Goal: Contribute content: Add original content to the website for others to see

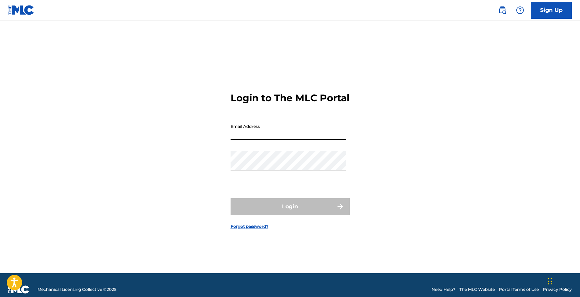
click at [260, 140] on input "Email Address" at bounding box center [288, 129] width 115 height 19
type input "[EMAIL_ADDRESS][DOMAIN_NAME]"
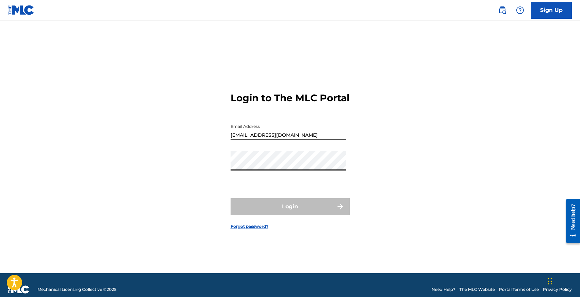
click at [273, 155] on form "Login to The MLC Portal Email Address [EMAIL_ADDRESS][DOMAIN_NAME] Password Log…" at bounding box center [290, 154] width 119 height 235
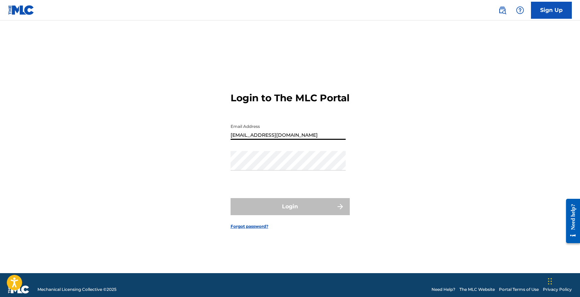
click at [267, 140] on input "[EMAIL_ADDRESS][DOMAIN_NAME]" at bounding box center [288, 129] width 115 height 19
click at [267, 140] on input "Email Address" at bounding box center [288, 129] width 115 height 19
type input "[EMAIL_ADDRESS][DOMAIN_NAME]"
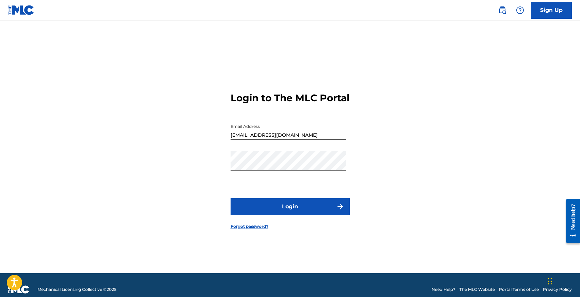
click at [289, 222] on form "Login to The MLC Portal Email Address [EMAIL_ADDRESS][DOMAIN_NAME] Password Log…" at bounding box center [290, 154] width 119 height 235
click at [289, 215] on button "Login" at bounding box center [290, 206] width 119 height 17
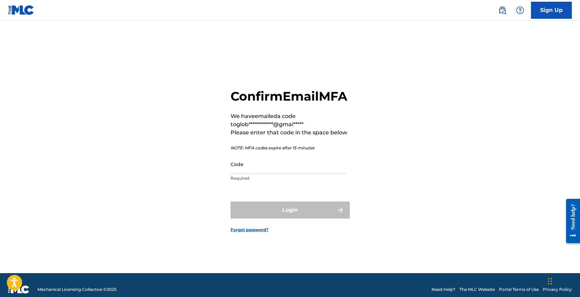
click at [267, 174] on input "Code" at bounding box center [288, 163] width 115 height 19
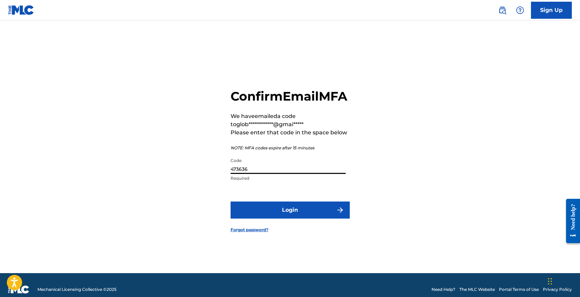
type input "473636"
click at [231, 201] on button "Login" at bounding box center [290, 209] width 119 height 17
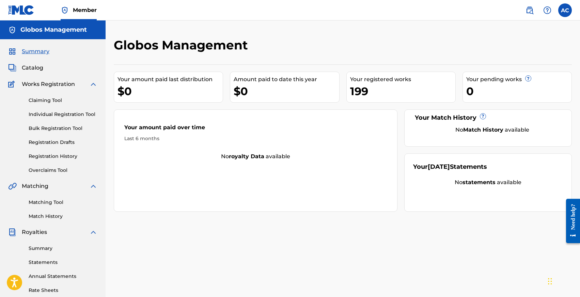
click at [53, 113] on link "Individual Registration Tool" at bounding box center [63, 114] width 69 height 7
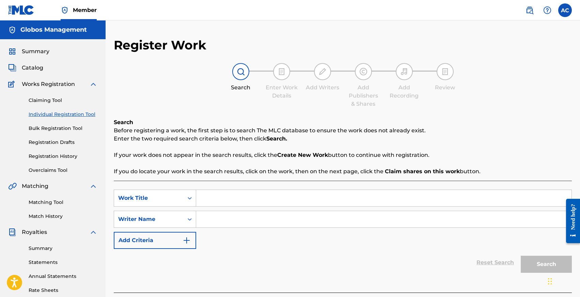
click at [43, 155] on link "Registration History" at bounding box center [63, 156] width 69 height 7
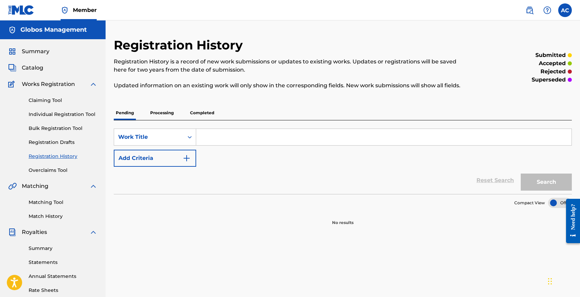
click at [196, 112] on p "Completed" at bounding box center [202, 113] width 28 height 14
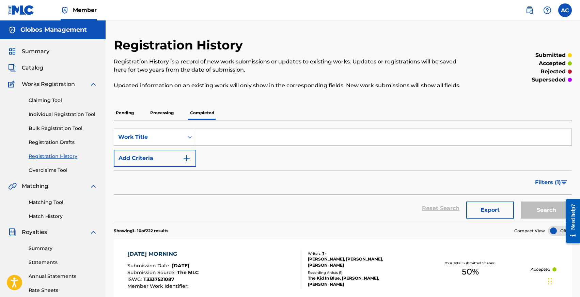
click at [233, 138] on input "Search Form" at bounding box center [384, 137] width 376 height 16
type input "w"
click at [57, 113] on link "Individual Registration Tool" at bounding box center [63, 114] width 69 height 7
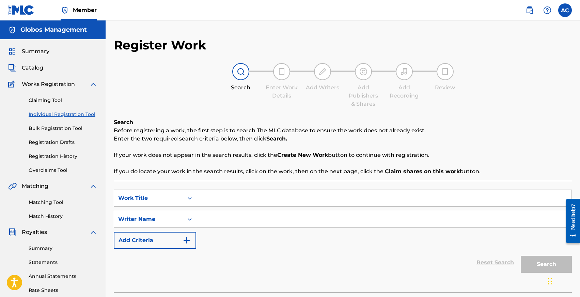
click at [218, 199] on input "Search Form" at bounding box center [384, 198] width 376 height 16
type input "what does he have"
click at [239, 240] on div "SearchWithCriteriaa3e0e6f4-6bb8-4438-b889-dcba8178d5bf Work Title what does he …" at bounding box center [343, 218] width 458 height 59
click at [238, 220] on input "Search Form" at bounding box center [384, 219] width 376 height 16
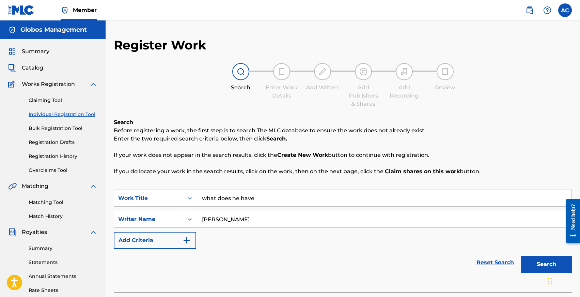
type input "[PERSON_NAME]"
click at [521, 256] on button "Search" at bounding box center [546, 264] width 51 height 17
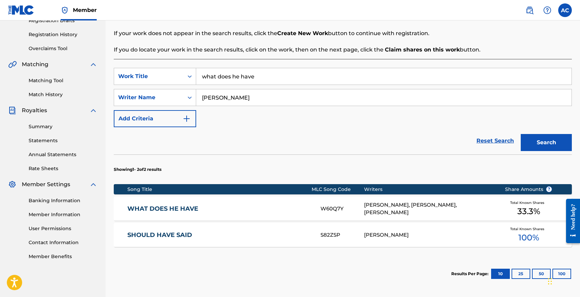
scroll to position [152, 0]
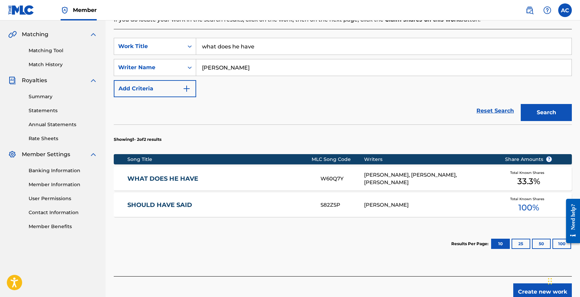
click at [177, 179] on link "WHAT DOES HE HAVE" at bounding box center [219, 179] width 184 height 8
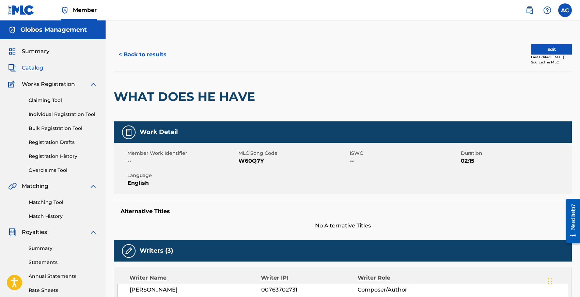
scroll to position [7, 0]
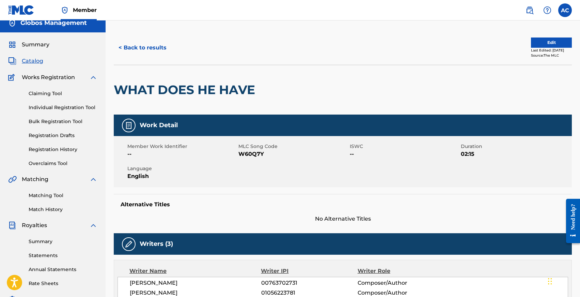
click at [60, 107] on link "Individual Registration Tool" at bounding box center [63, 107] width 69 height 7
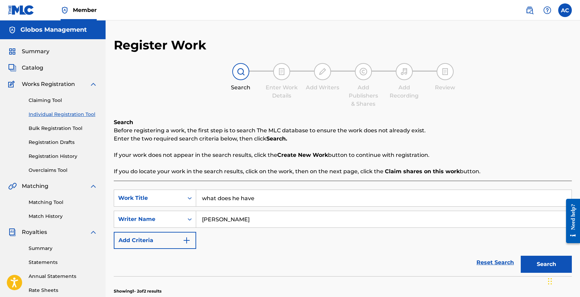
click at [250, 196] on input "what does he have" at bounding box center [384, 198] width 376 height 16
type input "you are all i need"
click at [244, 217] on input "[PERSON_NAME]" at bounding box center [384, 219] width 376 height 16
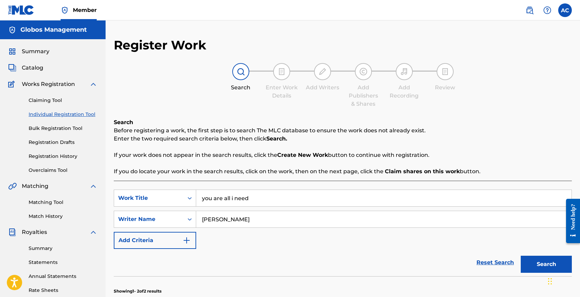
click at [244, 217] on input "[PERSON_NAME]" at bounding box center [384, 219] width 376 height 16
type input "[PERSON_NAME]"
click at [521, 256] on button "Search" at bounding box center [546, 264] width 51 height 17
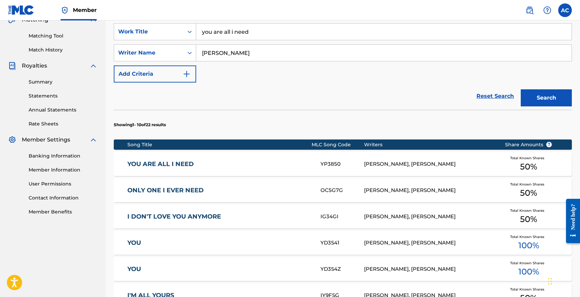
scroll to position [168, 0]
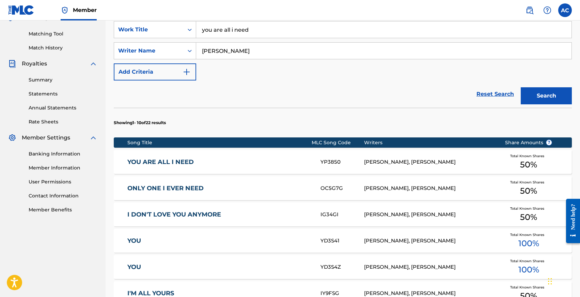
click at [183, 164] on link "YOU ARE ALL I NEED" at bounding box center [219, 162] width 184 height 8
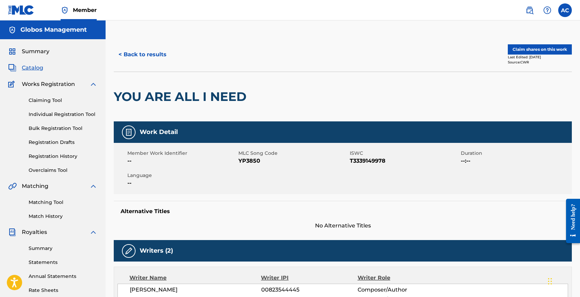
click at [525, 51] on button "Claim shares on this work" at bounding box center [540, 49] width 64 height 10
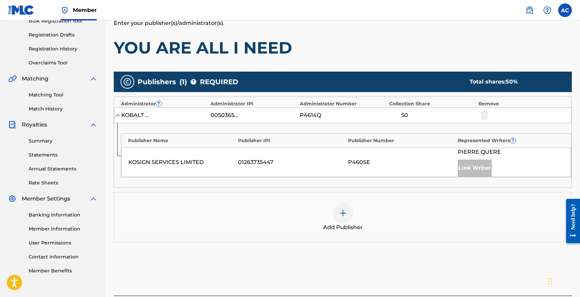
scroll to position [108, 0]
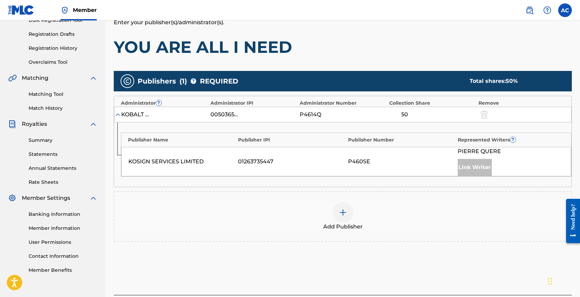
click at [343, 213] on img at bounding box center [343, 212] width 8 height 8
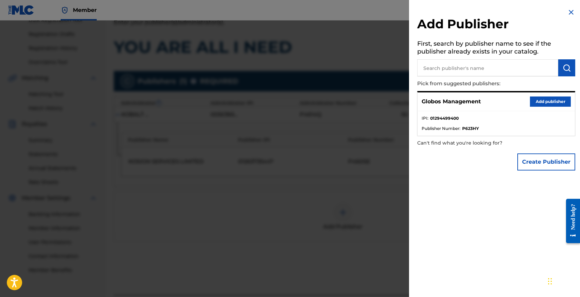
click at [535, 102] on button "Add publisher" at bounding box center [550, 101] width 41 height 10
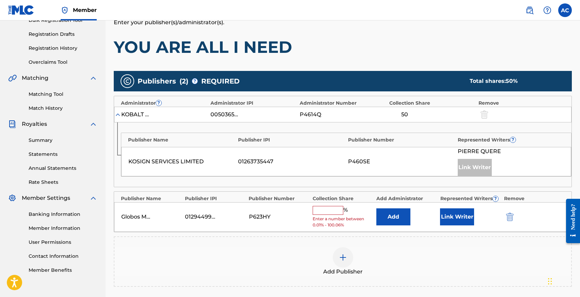
click at [328, 213] on input "text" at bounding box center [328, 210] width 31 height 9
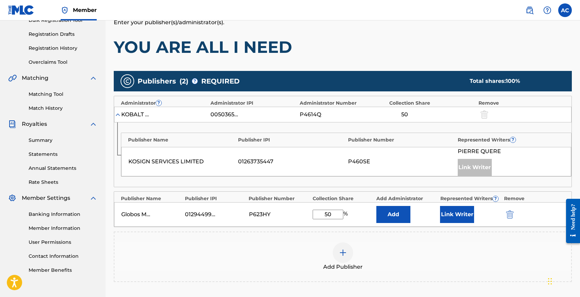
type input "50"
click at [448, 215] on button "Link Writer" at bounding box center [457, 214] width 34 height 17
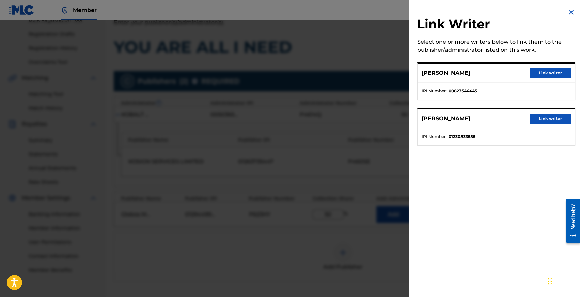
click at [538, 75] on button "Link writer" at bounding box center [550, 73] width 41 height 10
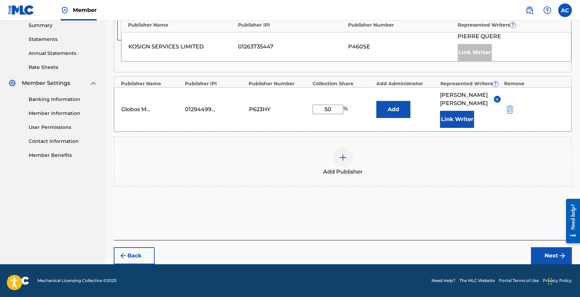
click at [546, 253] on button "Next" at bounding box center [551, 255] width 41 height 17
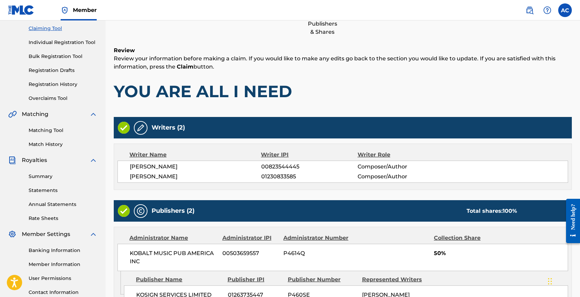
scroll to position [207, 0]
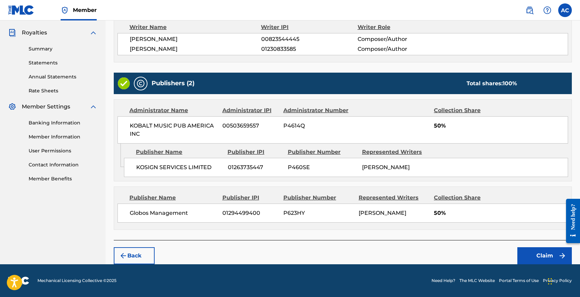
click at [539, 254] on button "Claim" at bounding box center [545, 255] width 55 height 17
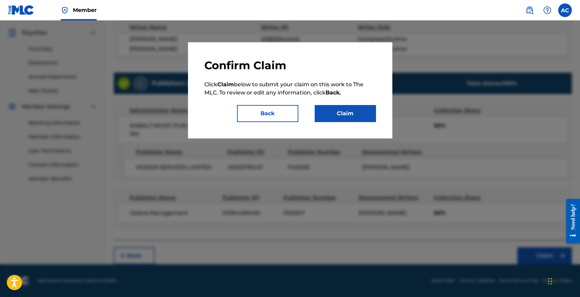
click at [357, 115] on button "Claim" at bounding box center [345, 113] width 61 height 17
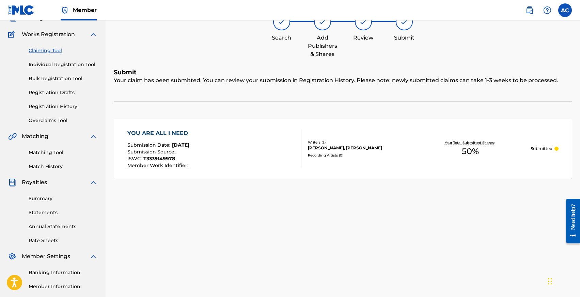
scroll to position [32, 0]
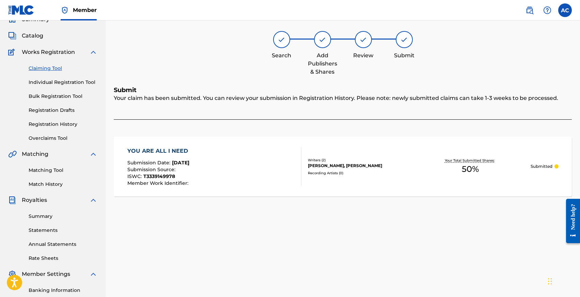
click at [45, 71] on link "Claiming Tool" at bounding box center [63, 68] width 69 height 7
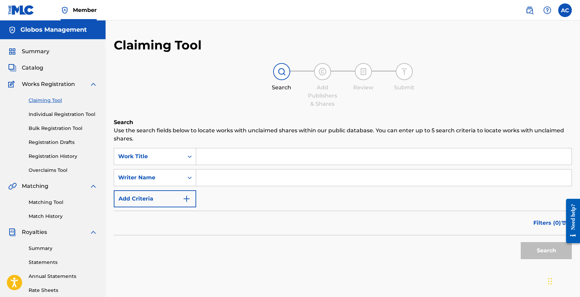
click at [220, 157] on input "Search Form" at bounding box center [384, 156] width 376 height 16
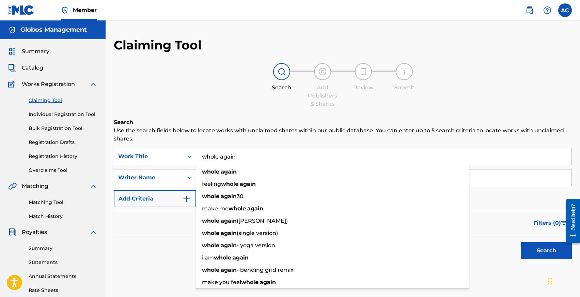
type input "whole again"
click at [195, 106] on div "Search Add Publishers & Shares Review Submit" at bounding box center [343, 85] width 458 height 45
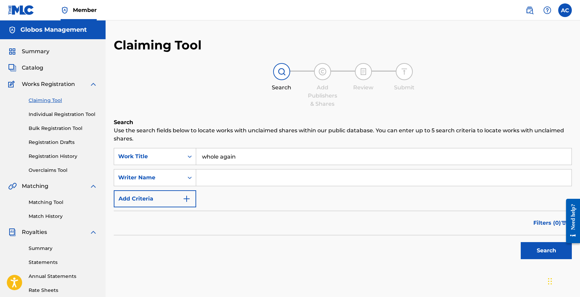
click at [212, 178] on input "Search Form" at bounding box center [384, 177] width 376 height 16
type input "[PERSON_NAME]"
click at [521, 242] on button "Search" at bounding box center [546, 250] width 51 height 17
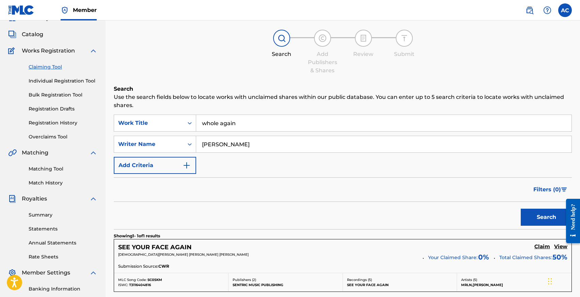
scroll to position [21, 0]
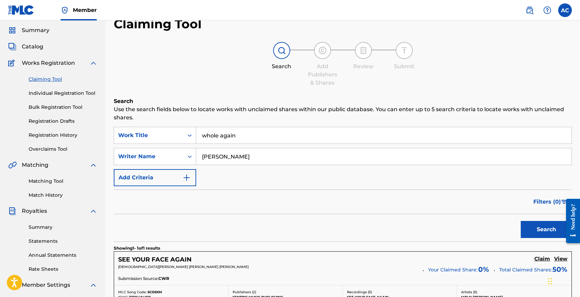
click at [47, 93] on link "Individual Registration Tool" at bounding box center [63, 93] width 69 height 7
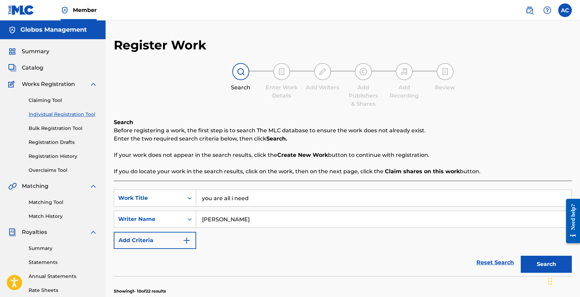
click at [232, 201] on input "you are all i need" at bounding box center [384, 198] width 376 height 16
type input "whole again"
click at [521, 256] on button "Search" at bounding box center [546, 264] width 51 height 17
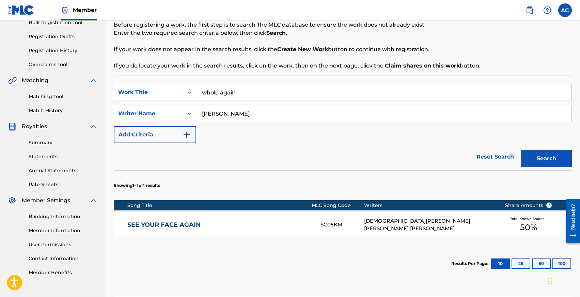
scroll to position [162, 0]
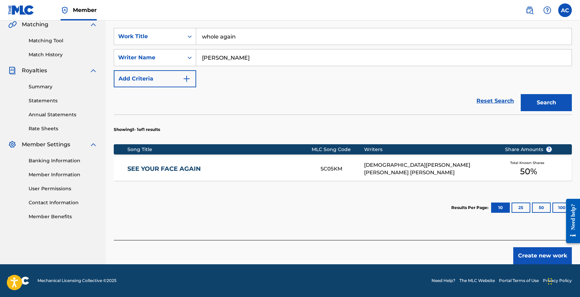
click at [179, 168] on link "SEE YOUR FACE AGAIN" at bounding box center [219, 169] width 184 height 8
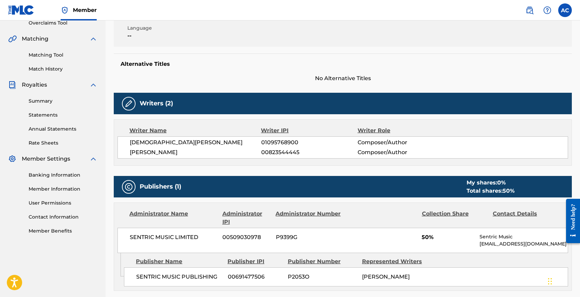
scroll to position [148, 0]
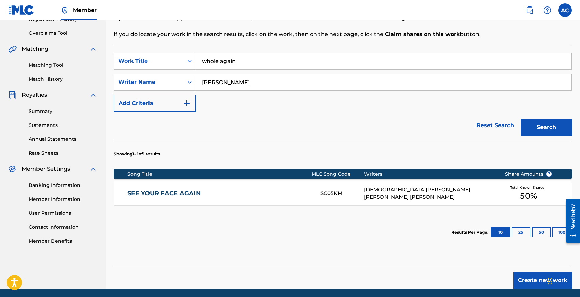
scroll to position [162, 0]
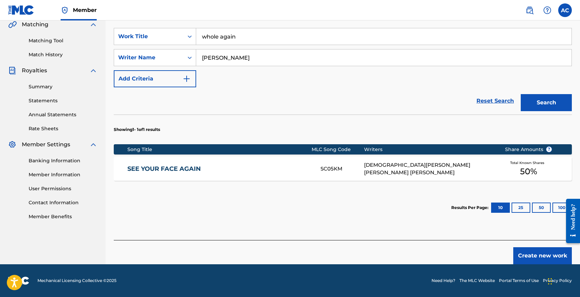
click at [531, 259] on button "Create new work" at bounding box center [543, 255] width 59 height 17
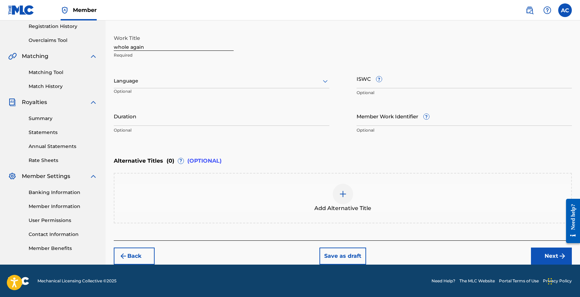
click at [139, 45] on input "whole again" at bounding box center [174, 40] width 120 height 19
type input "Whole Again"
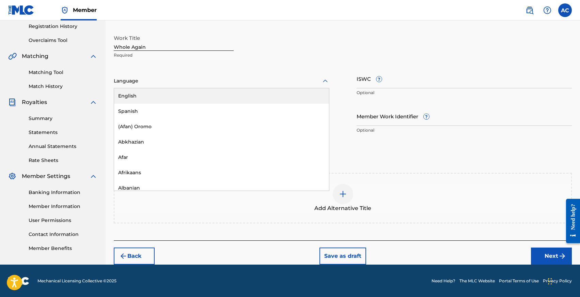
click at [151, 83] on div at bounding box center [222, 81] width 216 height 9
click at [151, 96] on div "English" at bounding box center [221, 95] width 215 height 15
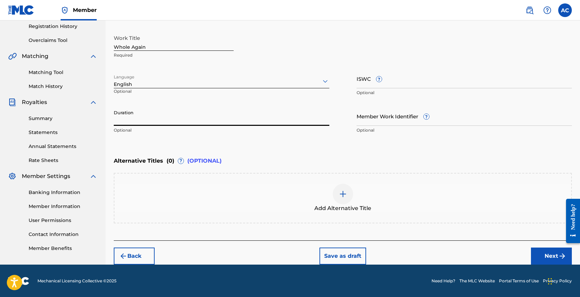
click at [217, 124] on input "Duration" at bounding box center [222, 115] width 216 height 19
type input "02:31"
click at [545, 251] on button "Next" at bounding box center [551, 255] width 41 height 17
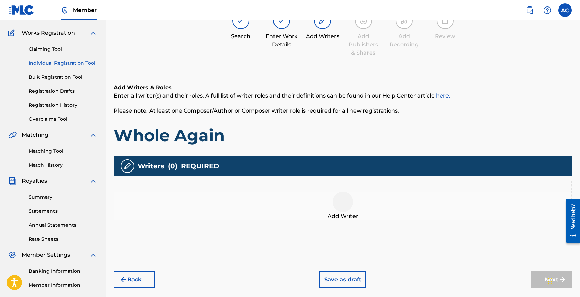
scroll to position [31, 0]
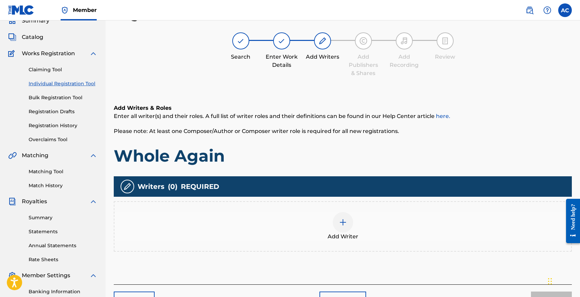
click at [311, 211] on div "Add Writer" at bounding box center [343, 226] width 458 height 50
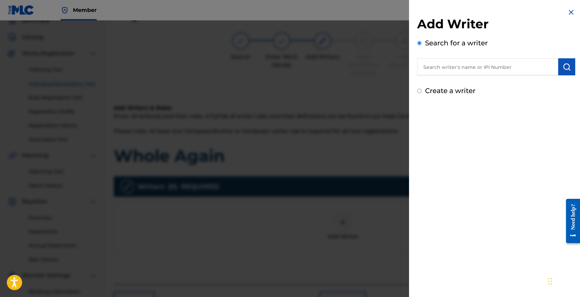
click at [450, 67] on input "text" at bounding box center [487, 66] width 141 height 17
type input "[PERSON_NAME]"
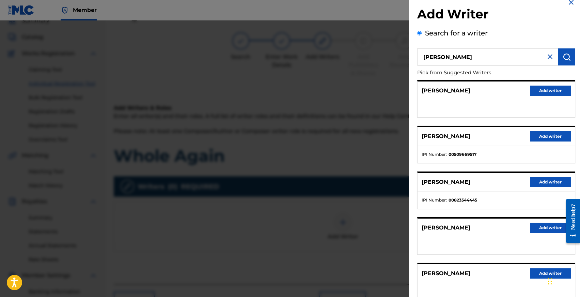
scroll to position [10, 0]
click at [545, 183] on button "Add writer" at bounding box center [550, 182] width 41 height 10
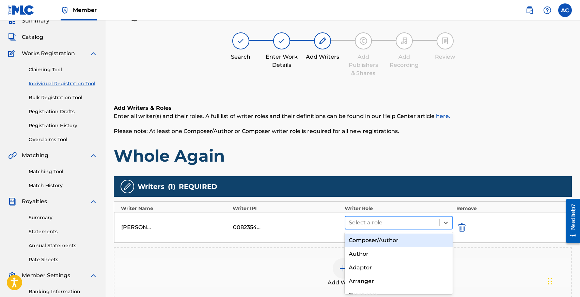
click at [368, 223] on div at bounding box center [393, 223] width 88 height 10
click at [370, 237] on div "Composer/Author" at bounding box center [399, 240] width 108 height 14
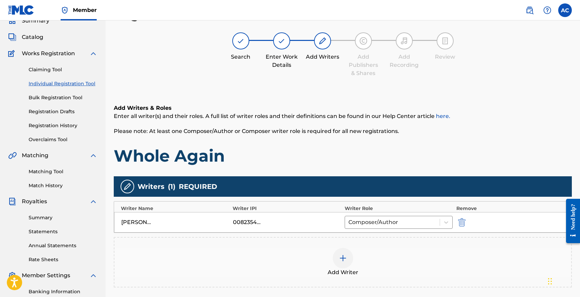
click at [340, 258] on img at bounding box center [343, 258] width 8 height 8
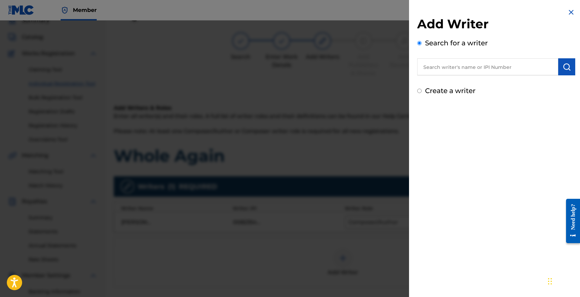
click at [462, 72] on input "text" at bounding box center [487, 66] width 141 height 17
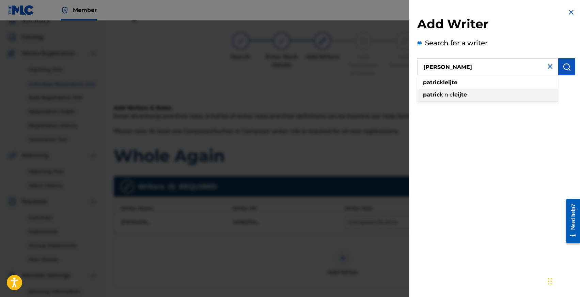
click at [459, 94] on strong "leijte" at bounding box center [460, 94] width 14 height 6
type input "[PERSON_NAME] n c [PERSON_NAME]"
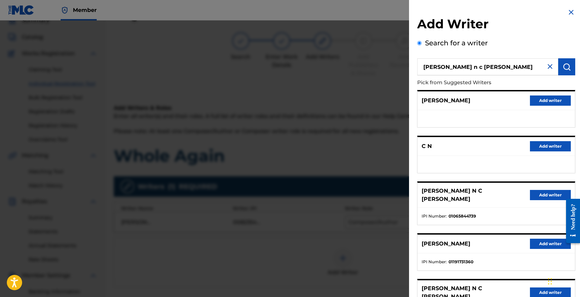
scroll to position [44, 0]
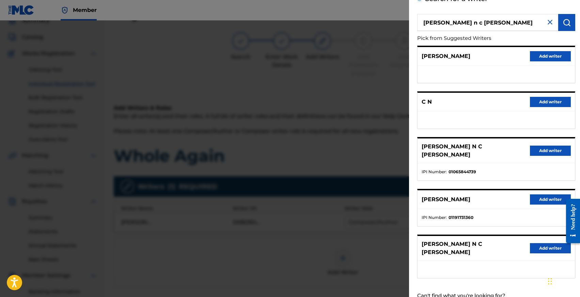
click at [537, 148] on button "Add writer" at bounding box center [550, 151] width 41 height 10
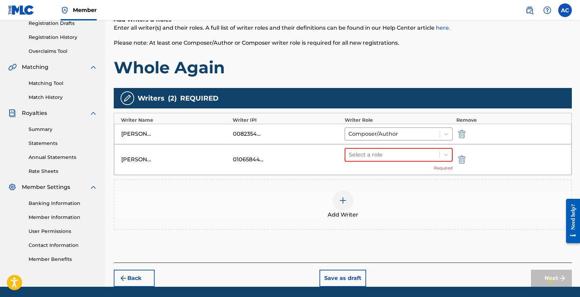
scroll to position [139, 0]
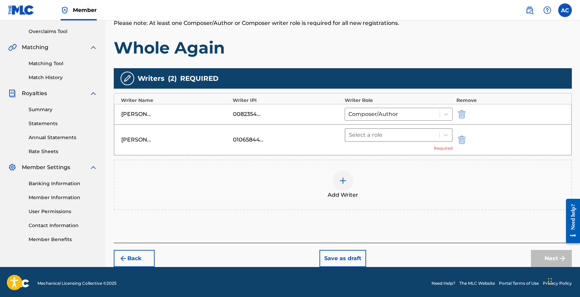
click at [364, 128] on div "Select a role" at bounding box center [399, 135] width 108 height 14
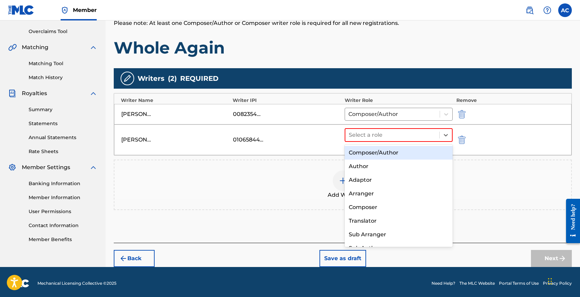
click at [372, 149] on div "Composer/Author" at bounding box center [399, 153] width 108 height 14
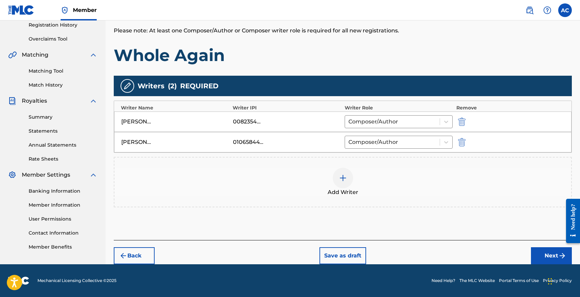
click at [539, 255] on button "Next" at bounding box center [551, 255] width 41 height 17
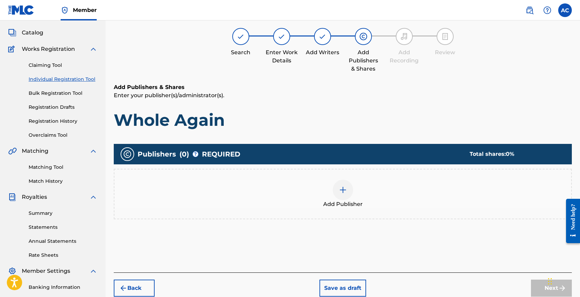
scroll to position [31, 0]
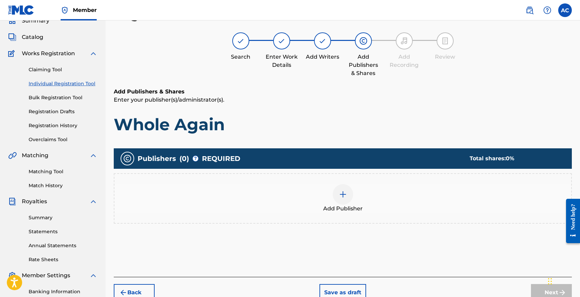
click at [339, 193] on img at bounding box center [343, 194] width 8 height 8
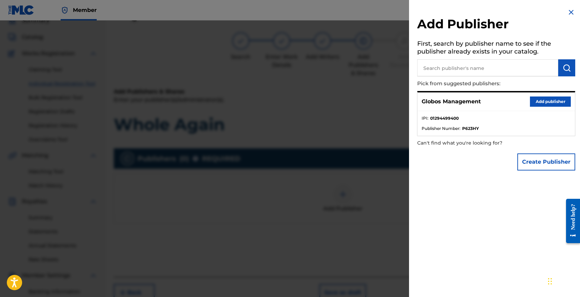
click at [537, 103] on button "Add publisher" at bounding box center [550, 101] width 41 height 10
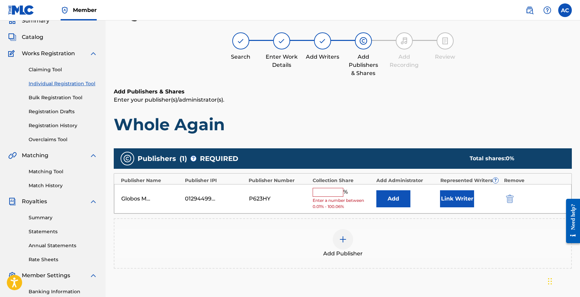
click at [331, 194] on input "text" at bounding box center [328, 192] width 31 height 9
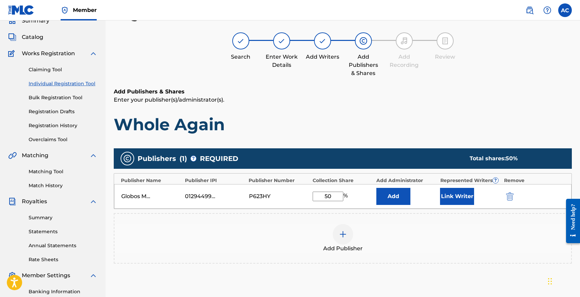
type input "50"
click at [448, 192] on button "Link Writer" at bounding box center [457, 196] width 34 height 17
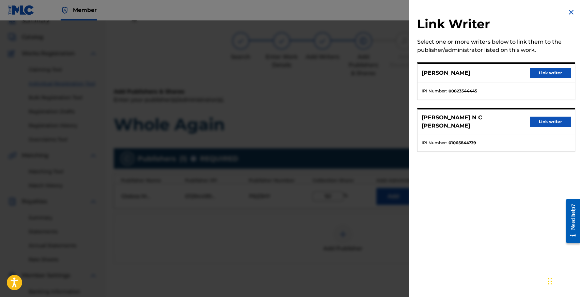
click at [544, 74] on button "Link writer" at bounding box center [550, 73] width 41 height 10
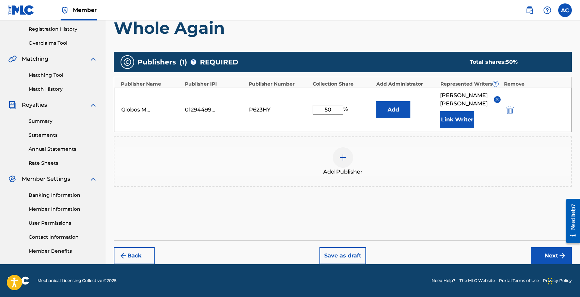
click at [539, 248] on button "Next" at bounding box center [551, 255] width 41 height 17
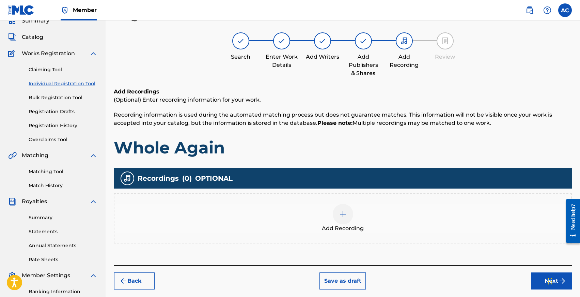
click at [339, 217] on img at bounding box center [343, 214] width 8 height 8
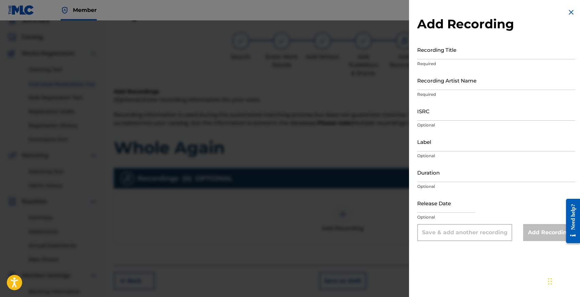
click at [440, 111] on input "ISRC" at bounding box center [496, 110] width 158 height 19
paste input "CH6542554560"
type input "CH6542554560"
click at [431, 209] on input "text" at bounding box center [446, 202] width 58 height 19
select select "7"
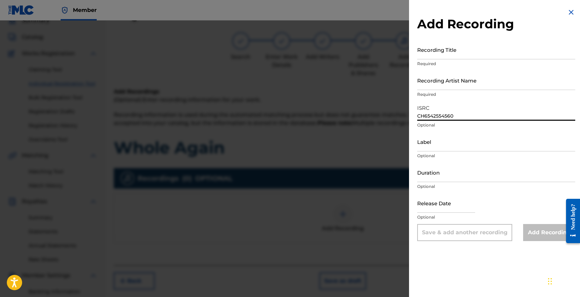
select select "2025"
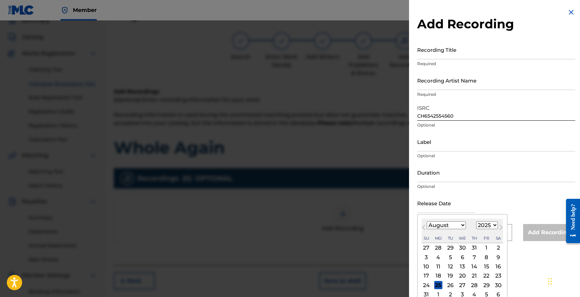
click at [484, 259] on div "8" at bounding box center [487, 257] width 8 height 8
type input "[DATE]"
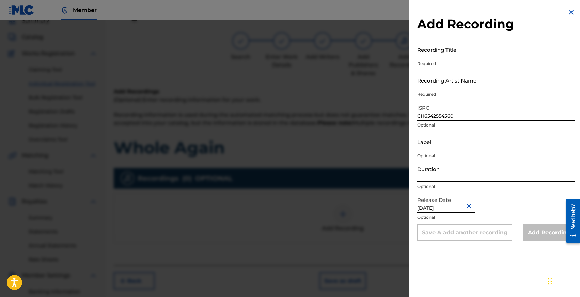
click at [433, 178] on input "Duration" at bounding box center [496, 172] width 158 height 19
type input "02:31"
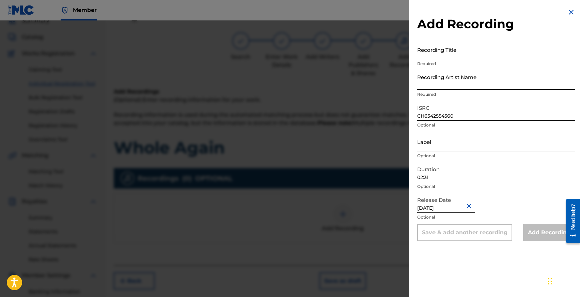
click at [433, 89] on input "Recording Artist Name" at bounding box center [496, 80] width 158 height 19
type input "[PERSON_NAME], [PERSON_NAME]"
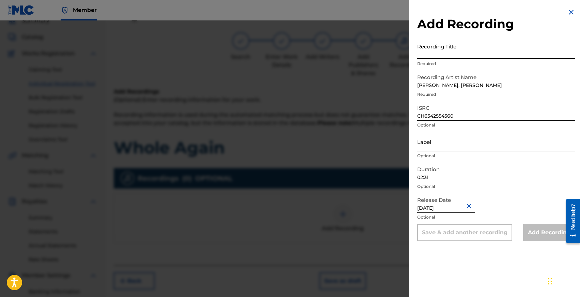
click at [424, 55] on input "Recording Title" at bounding box center [496, 49] width 158 height 19
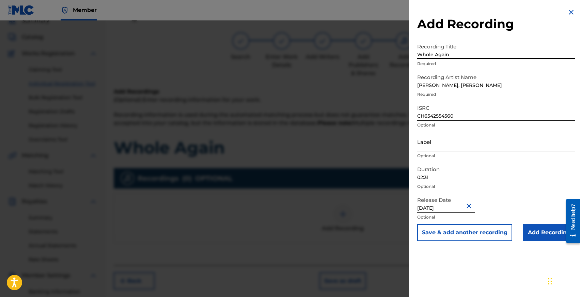
type input "Whole Again"
click at [534, 234] on input "Add Recording" at bounding box center [549, 232] width 52 height 17
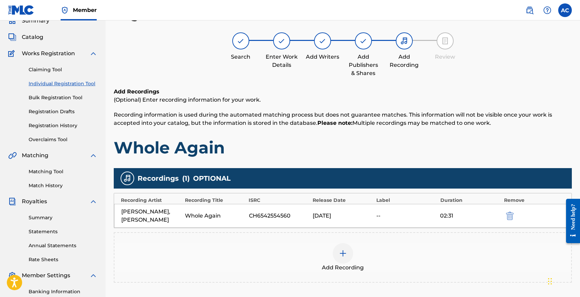
scroll to position [126, 0]
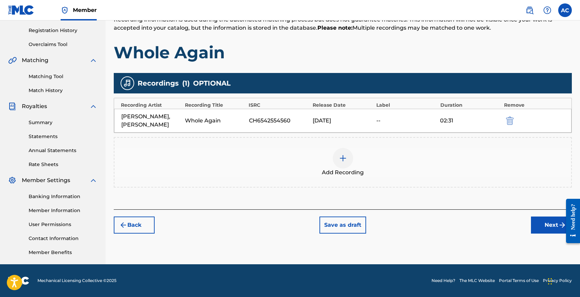
click at [546, 223] on button "Next" at bounding box center [551, 224] width 41 height 17
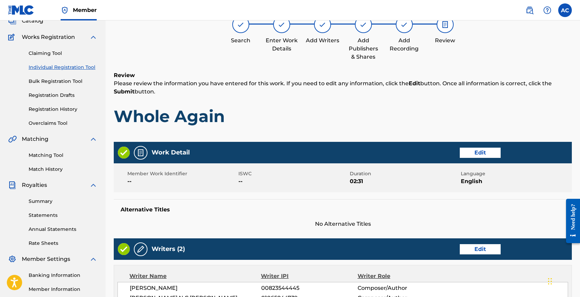
scroll to position [292, 0]
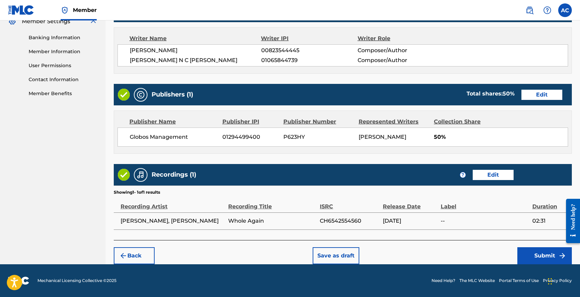
click at [526, 258] on button "Submit" at bounding box center [545, 255] width 55 height 17
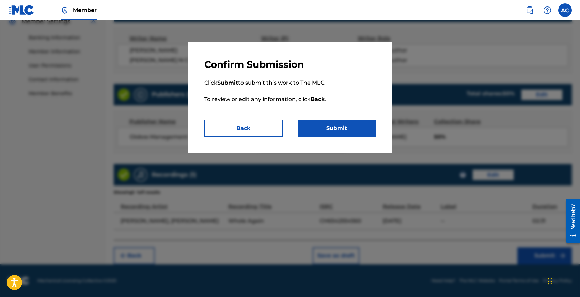
click at [332, 129] on button "Submit" at bounding box center [337, 128] width 78 height 17
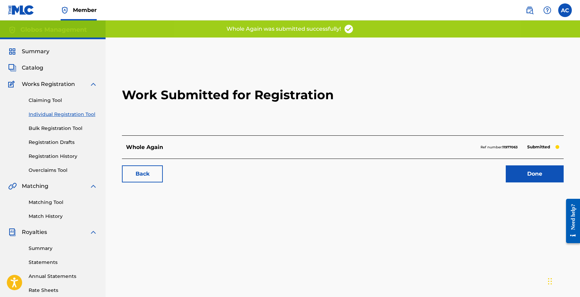
click at [143, 150] on p "Whole Again" at bounding box center [144, 147] width 37 height 8
click at [143, 144] on p "Whole Again" at bounding box center [144, 147] width 37 height 8
click at [51, 115] on link "Individual Registration Tool" at bounding box center [63, 114] width 69 height 7
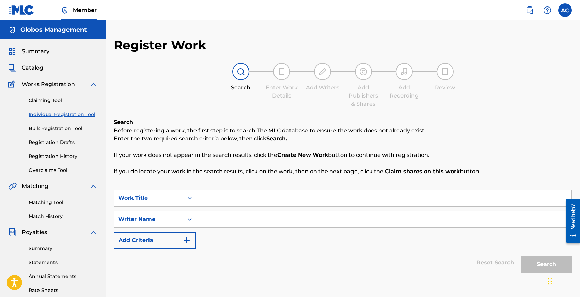
click at [36, 68] on span "Catalog" at bounding box center [32, 68] width 21 height 8
